Goal: Information Seeking & Learning: Find specific page/section

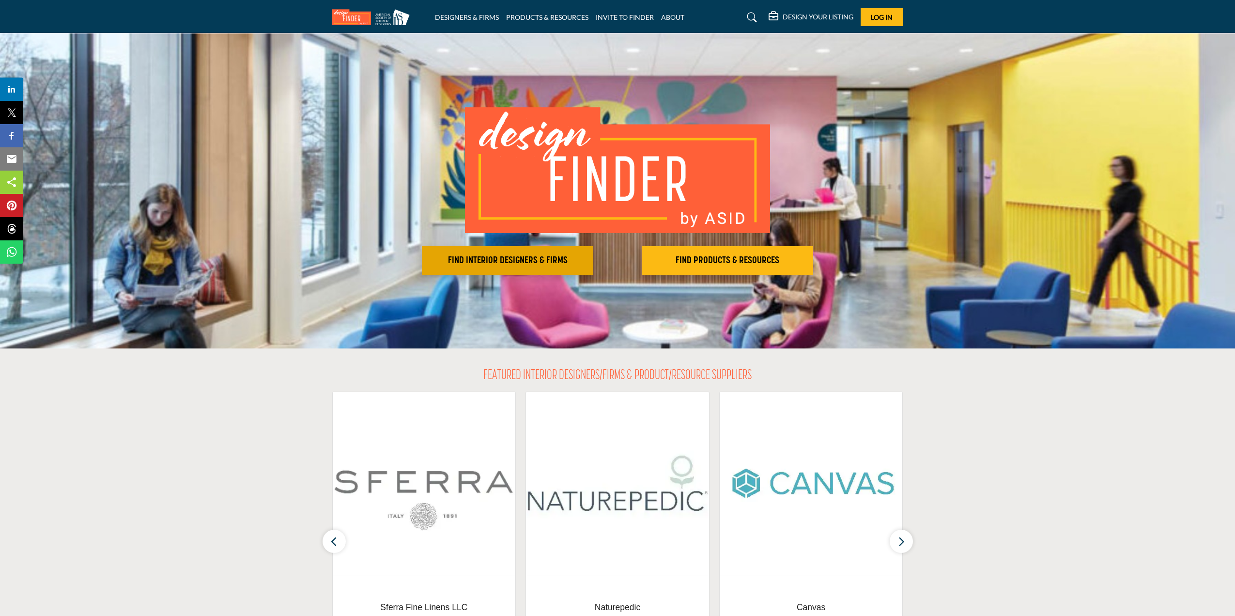
click at [537, 261] on h2 "FIND INTERIOR DESIGNERS & FIRMS" at bounding box center [508, 261] width 166 height 12
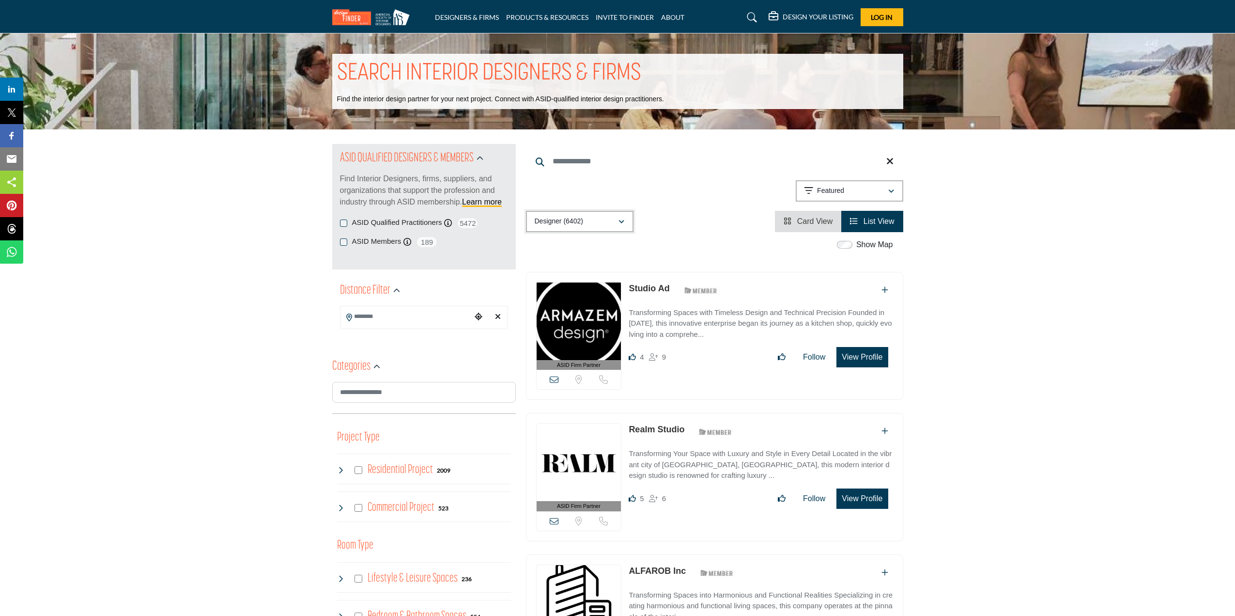
click at [611, 221] on div "Designer (6402)" at bounding box center [576, 222] width 83 height 12
click at [587, 159] on input "Search Keyword" at bounding box center [714, 161] width 377 height 23
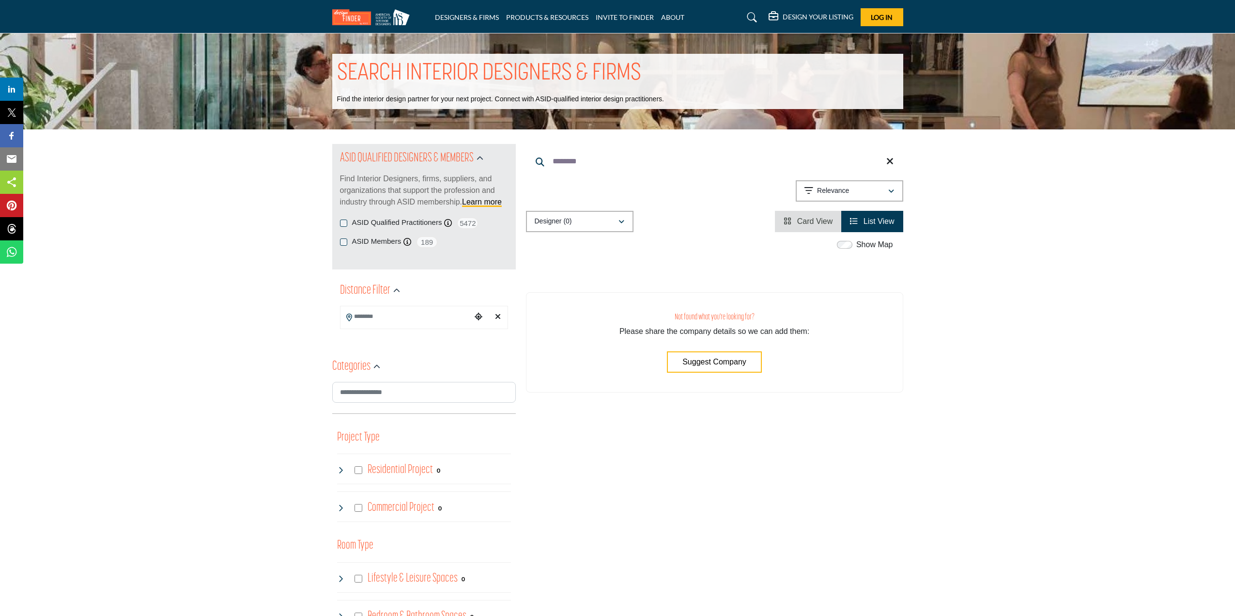
type input "********"
click at [590, 212] on button "Designer (0)" at bounding box center [580, 221] width 108 height 21
click at [653, 204] on div "Showing 0 results out of 0 For "Goodrich"" at bounding box center [714, 192] width 377 height 25
